Goal: Information Seeking & Learning: Learn about a topic

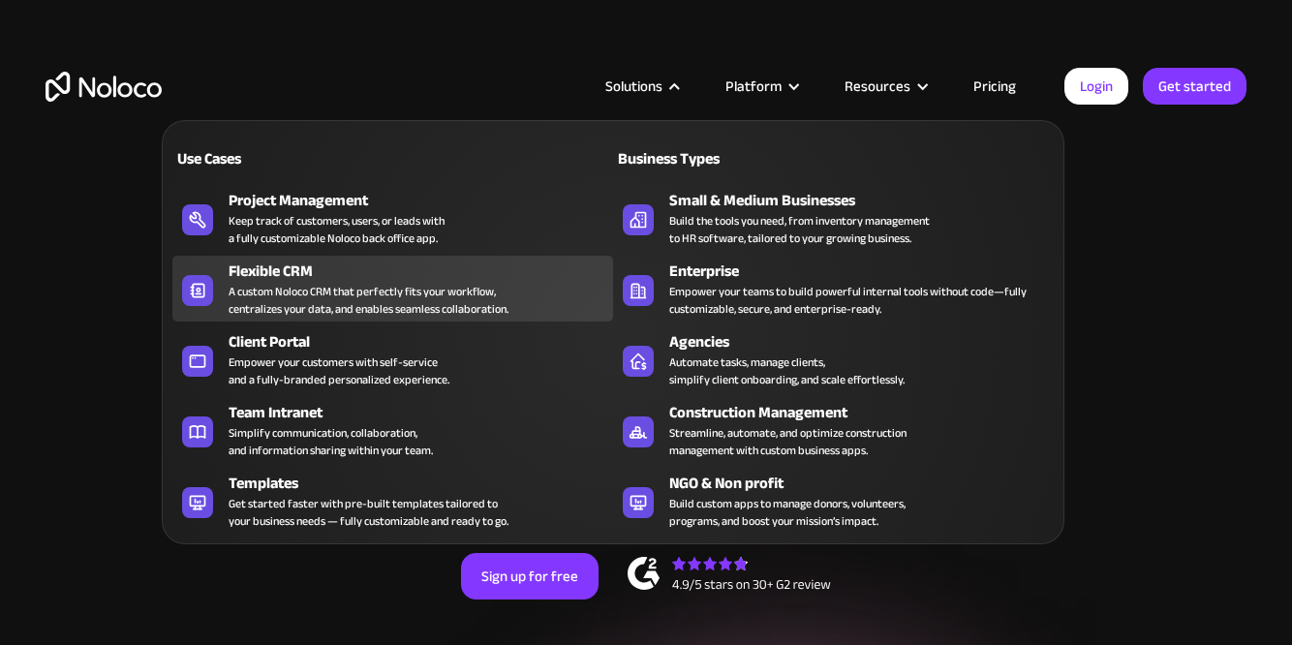
click at [380, 289] on div "A custom Noloco CRM that perfectly fits your workflow, centralizes your data, a…" at bounding box center [369, 300] width 280 height 35
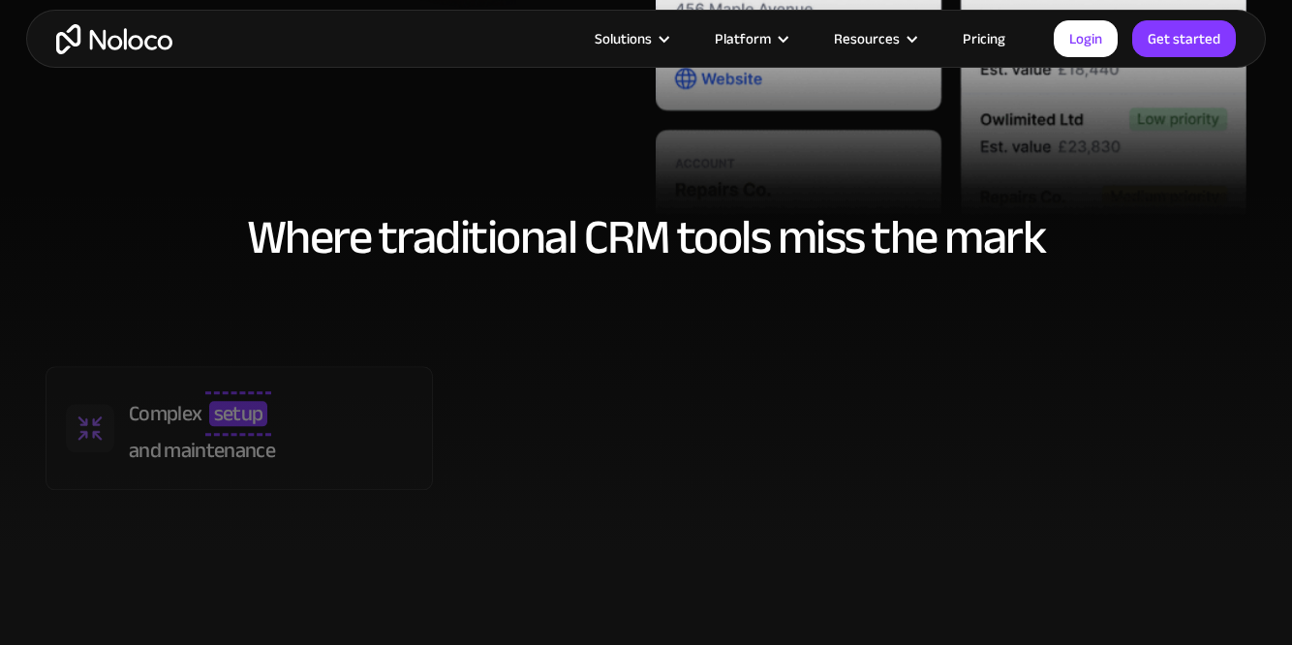
scroll to position [747, 0]
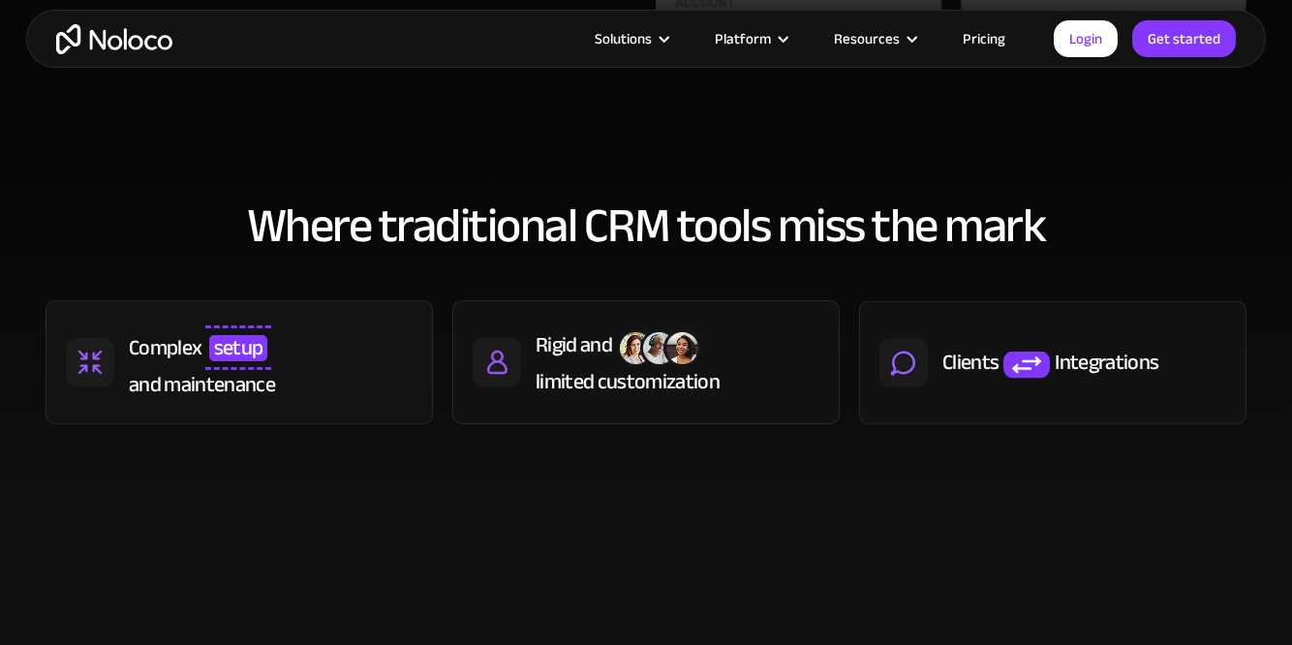
click at [994, 37] on link "Pricing" at bounding box center [983, 38] width 91 height 25
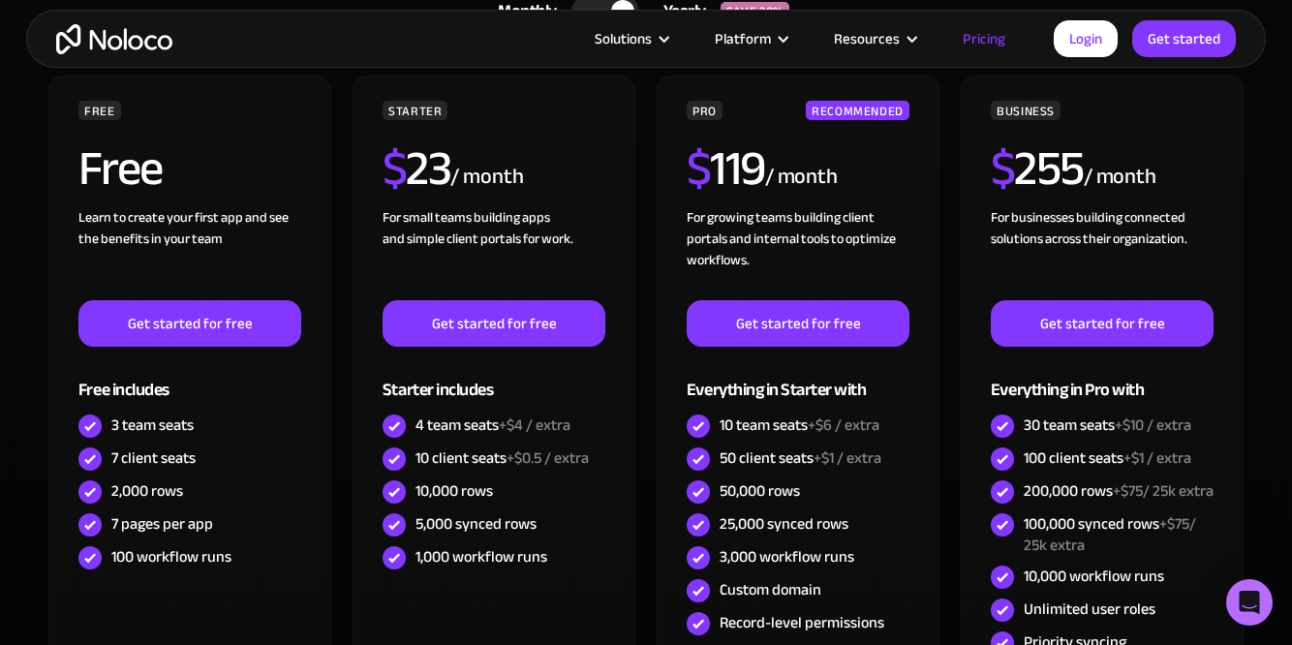
scroll to position [573, 0]
